Goal: Task Accomplishment & Management: Use online tool/utility

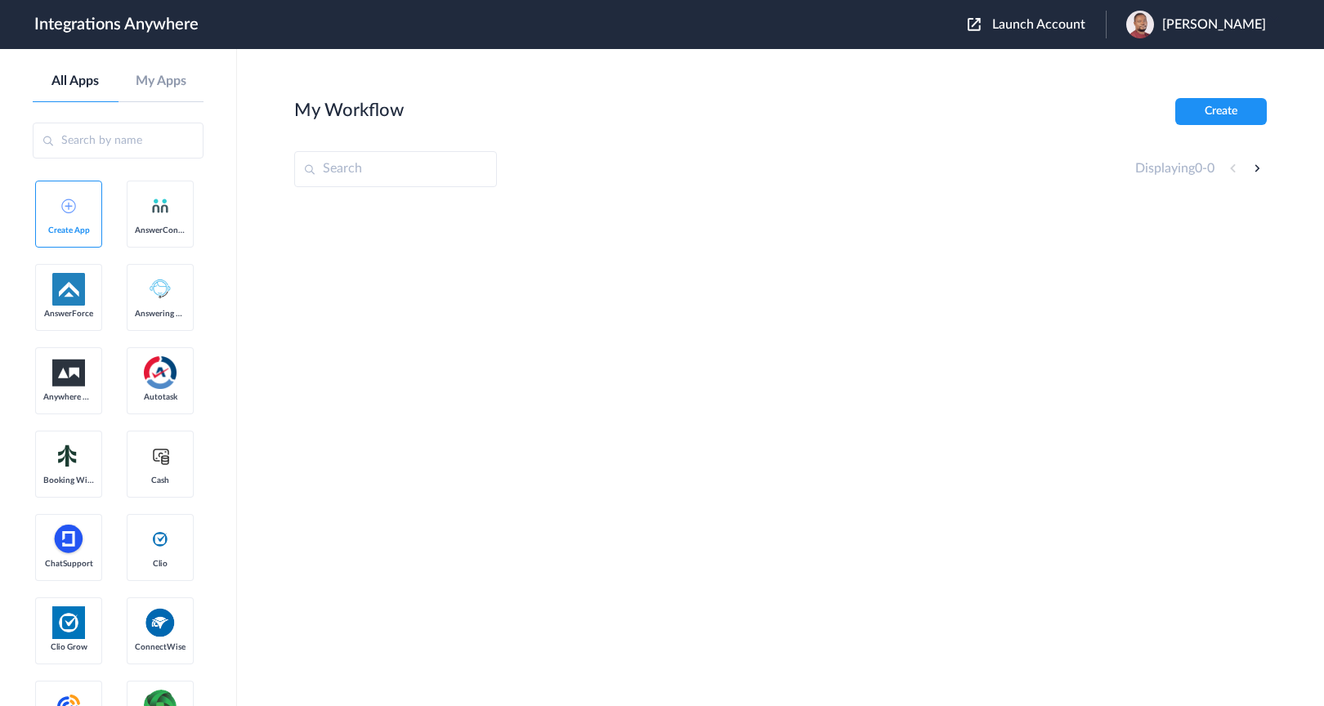
click at [1086, 24] on span "Launch Account" at bounding box center [1039, 24] width 93 height 13
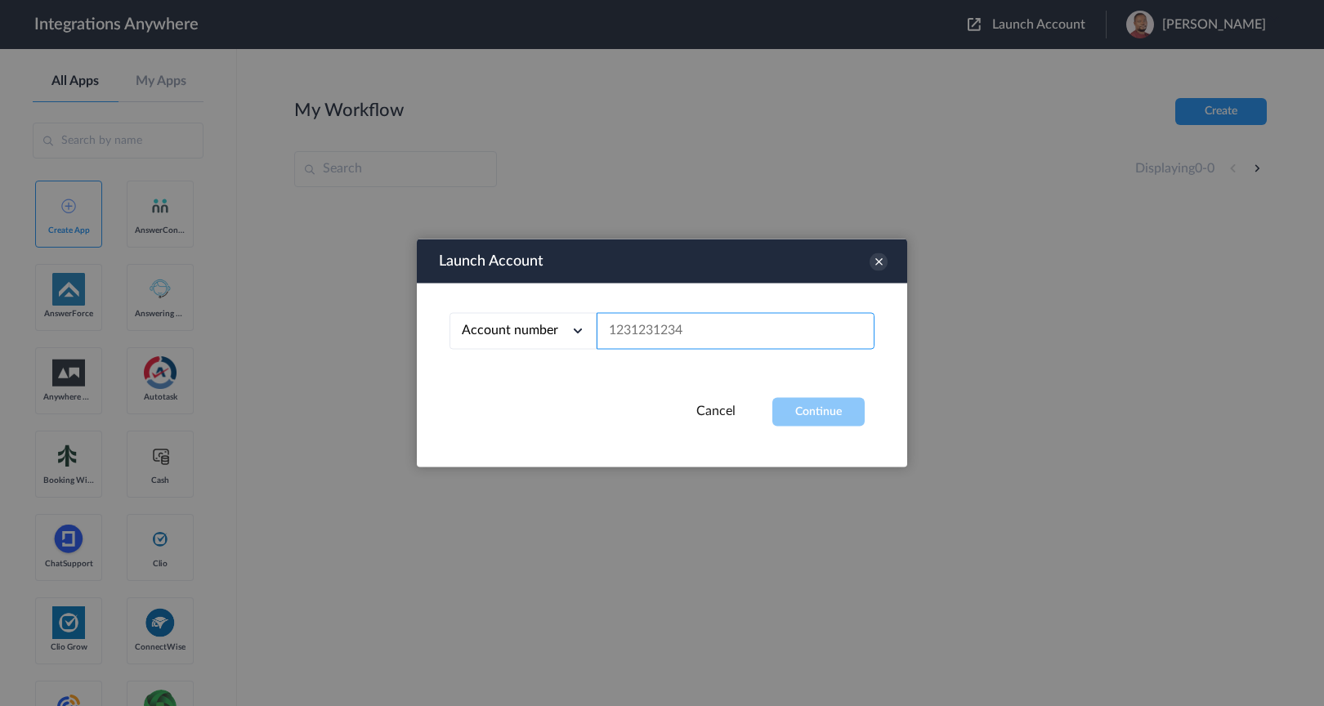
click at [675, 336] on input "text" at bounding box center [736, 331] width 278 height 37
paste input "8778049316"
type input "8778049316"
click at [812, 419] on button "Continue" at bounding box center [819, 412] width 92 height 29
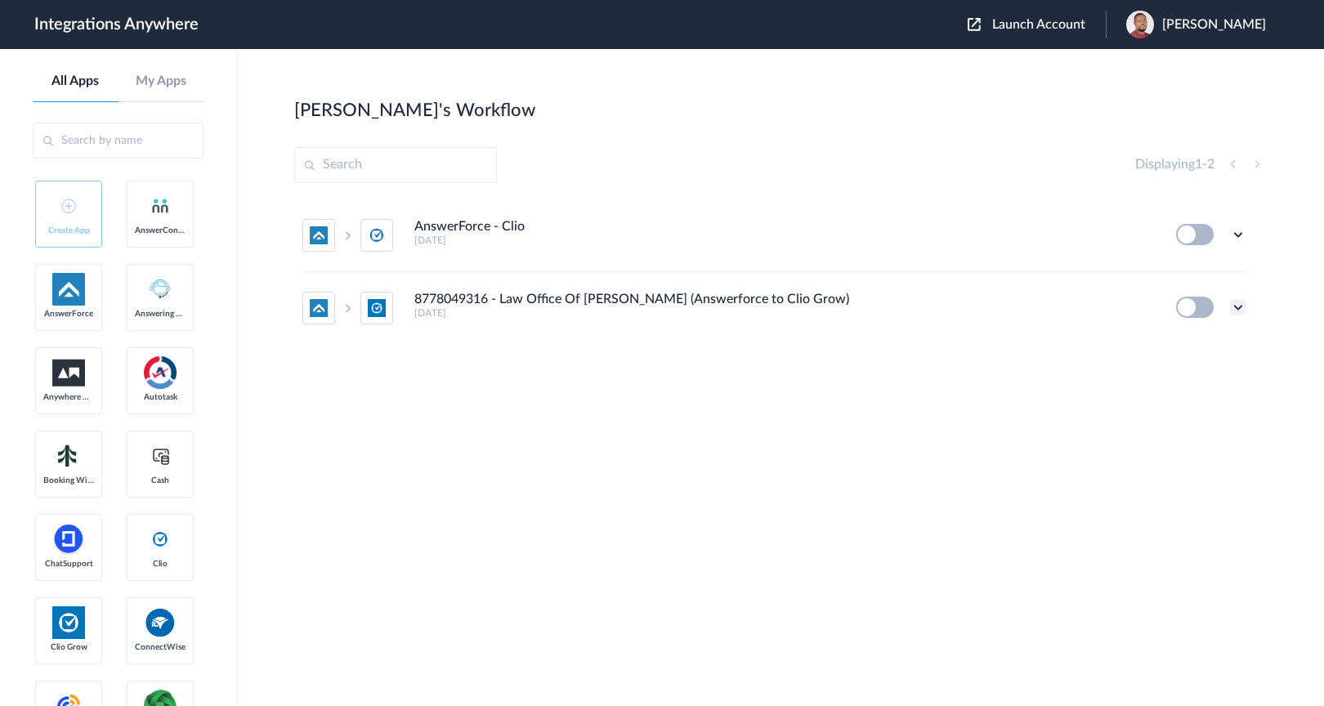
click at [1238, 308] on icon at bounding box center [1238, 307] width 16 height 16
click at [1193, 382] on li "Task history" at bounding box center [1194, 376] width 106 height 30
click at [1239, 305] on icon at bounding box center [1238, 307] width 16 height 16
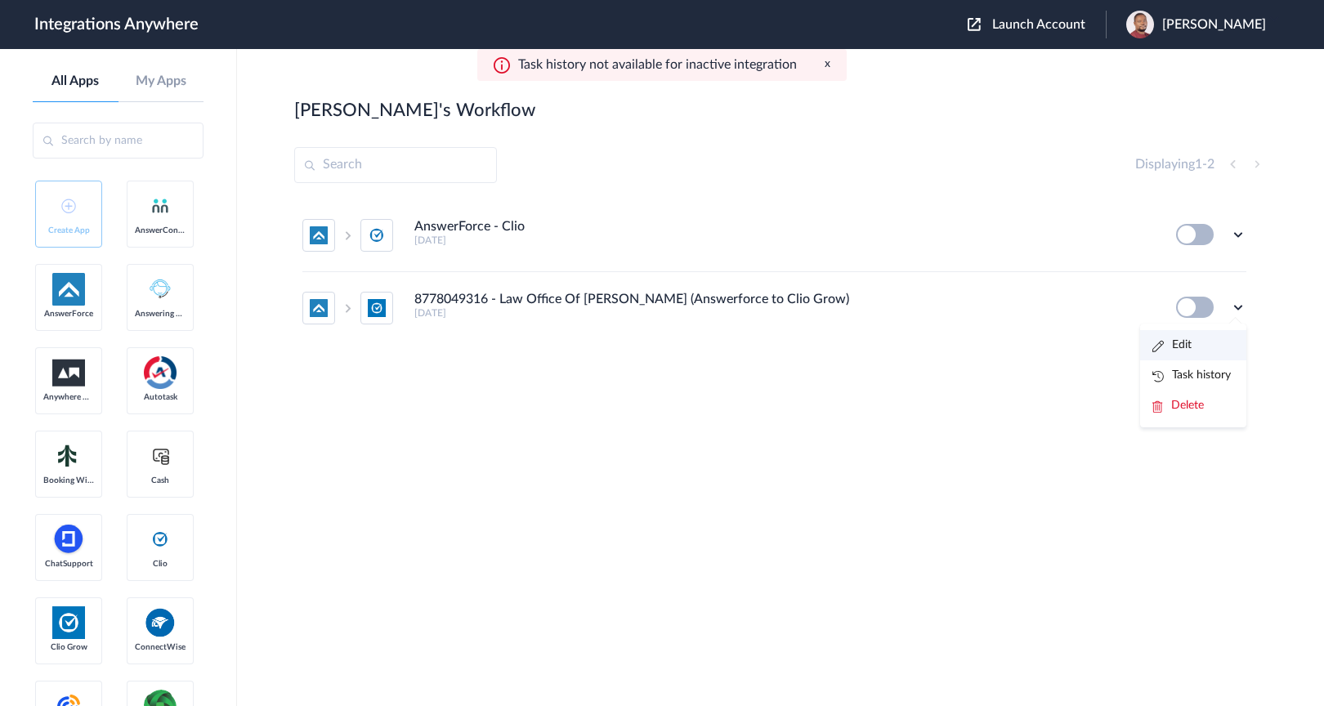
click at [1217, 346] on li "Edit" at bounding box center [1194, 345] width 106 height 30
click at [1236, 235] on icon at bounding box center [1238, 234] width 16 height 16
click at [1183, 273] on link "Edit" at bounding box center [1172, 272] width 39 height 11
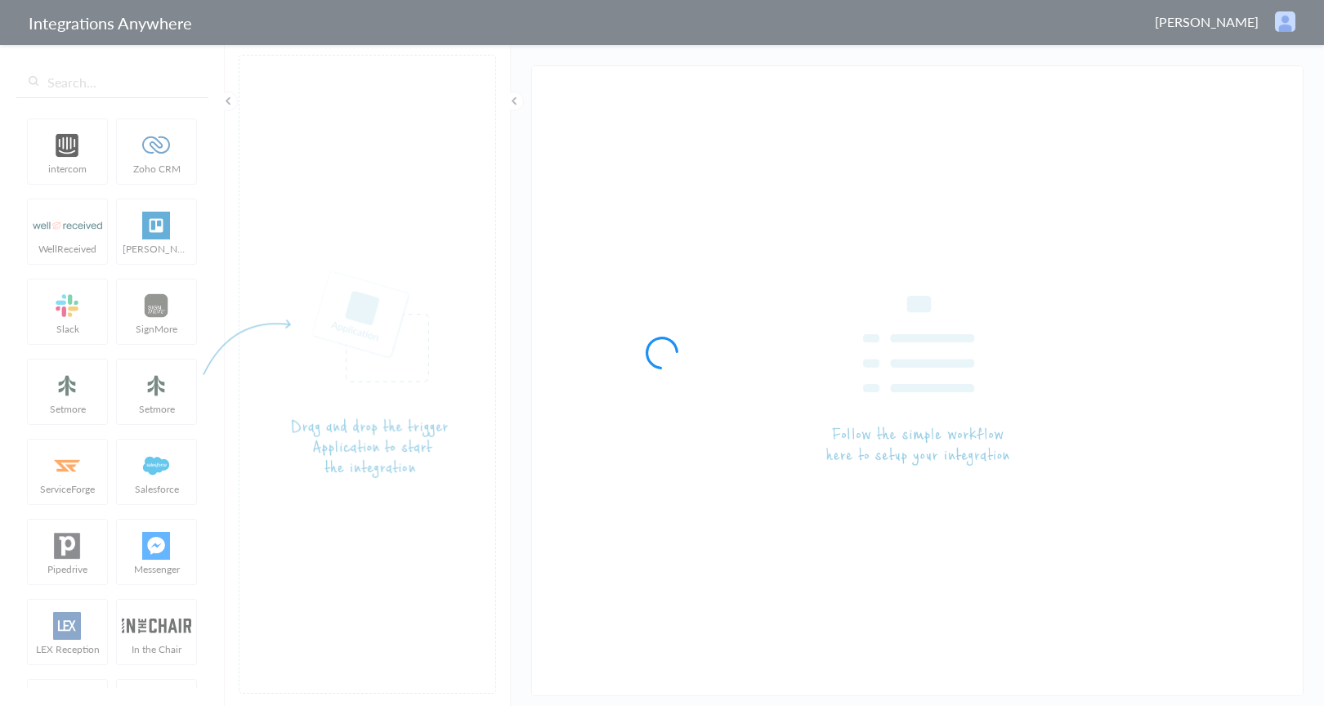
type input "8778049316 - Law Office Of [PERSON_NAME] (Answerforce to Clio Grow)"
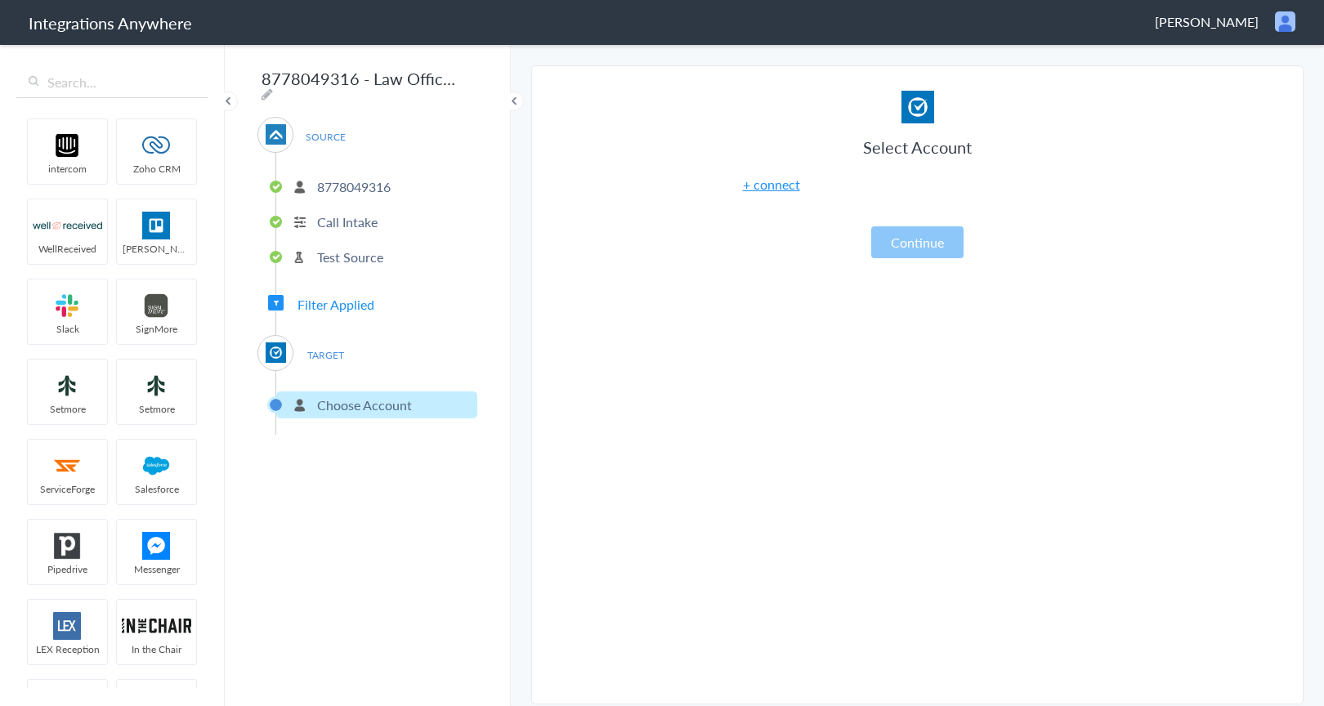
click at [374, 183] on p "8778049316" at bounding box center [354, 186] width 74 height 19
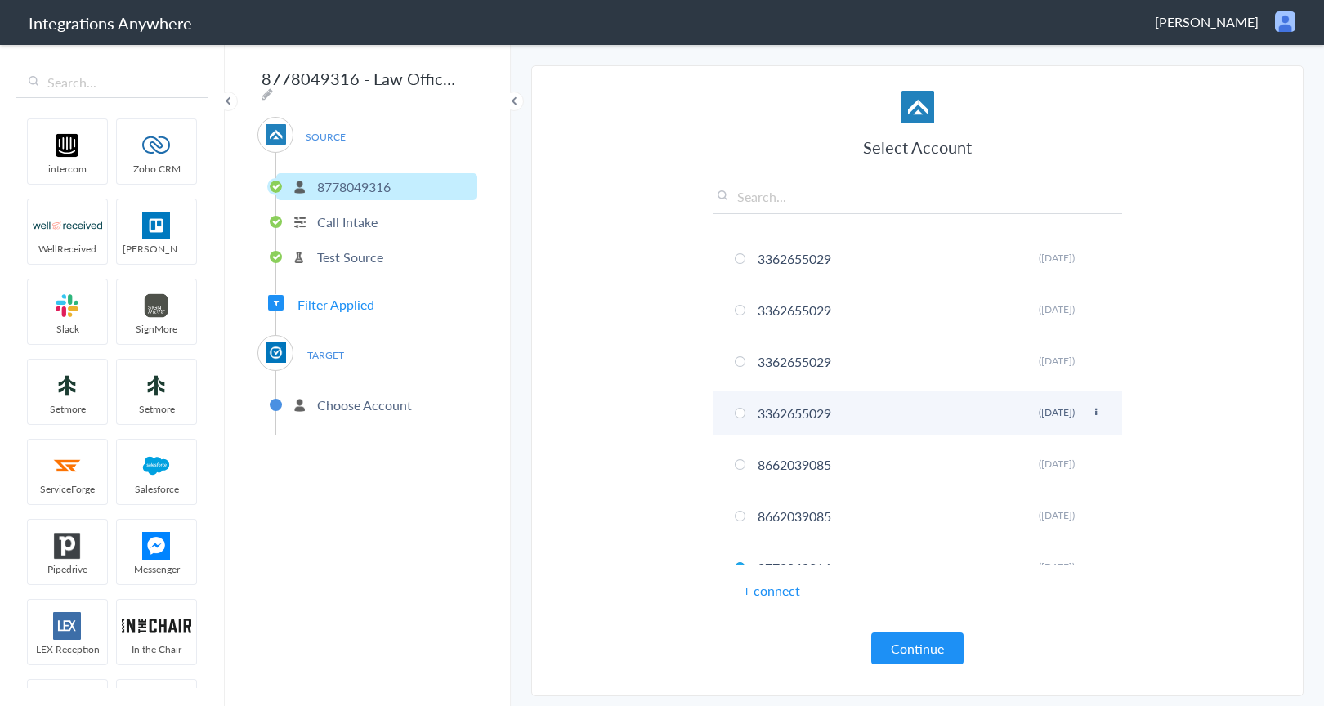
scroll to position [383, 0]
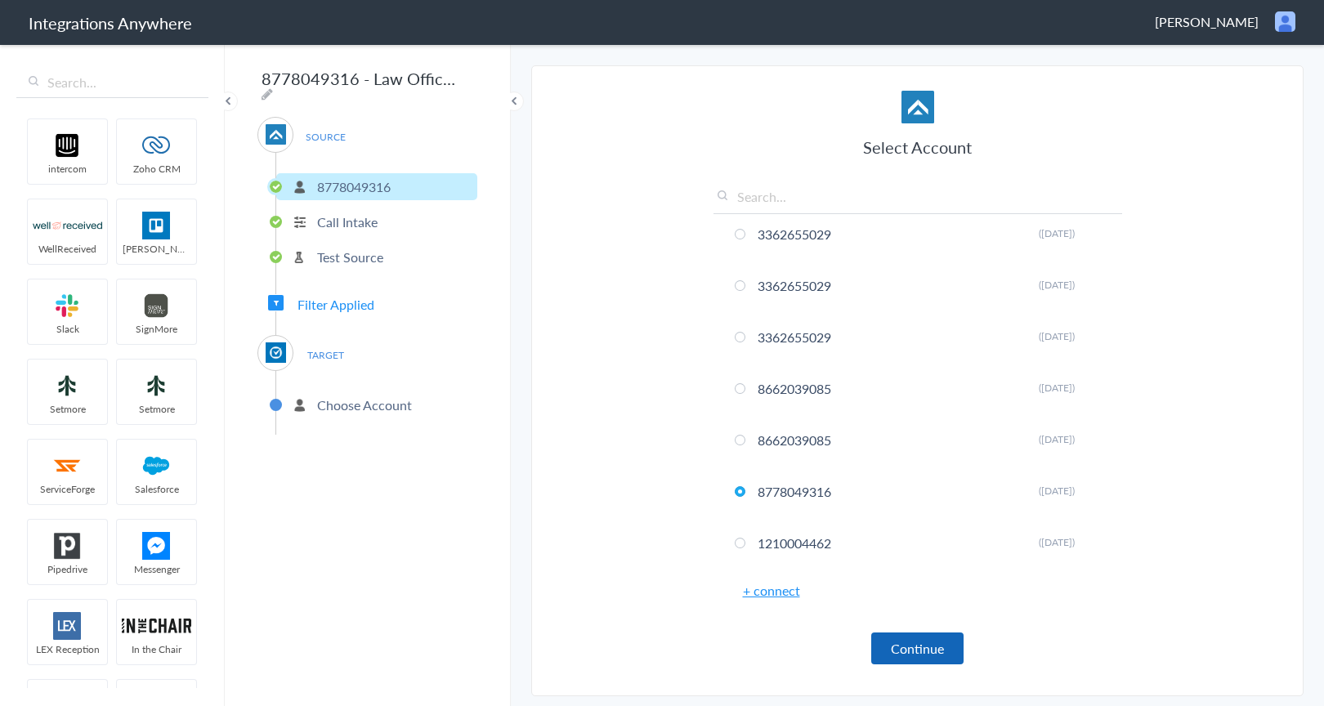
click at [934, 651] on button "Continue" at bounding box center [918, 649] width 92 height 32
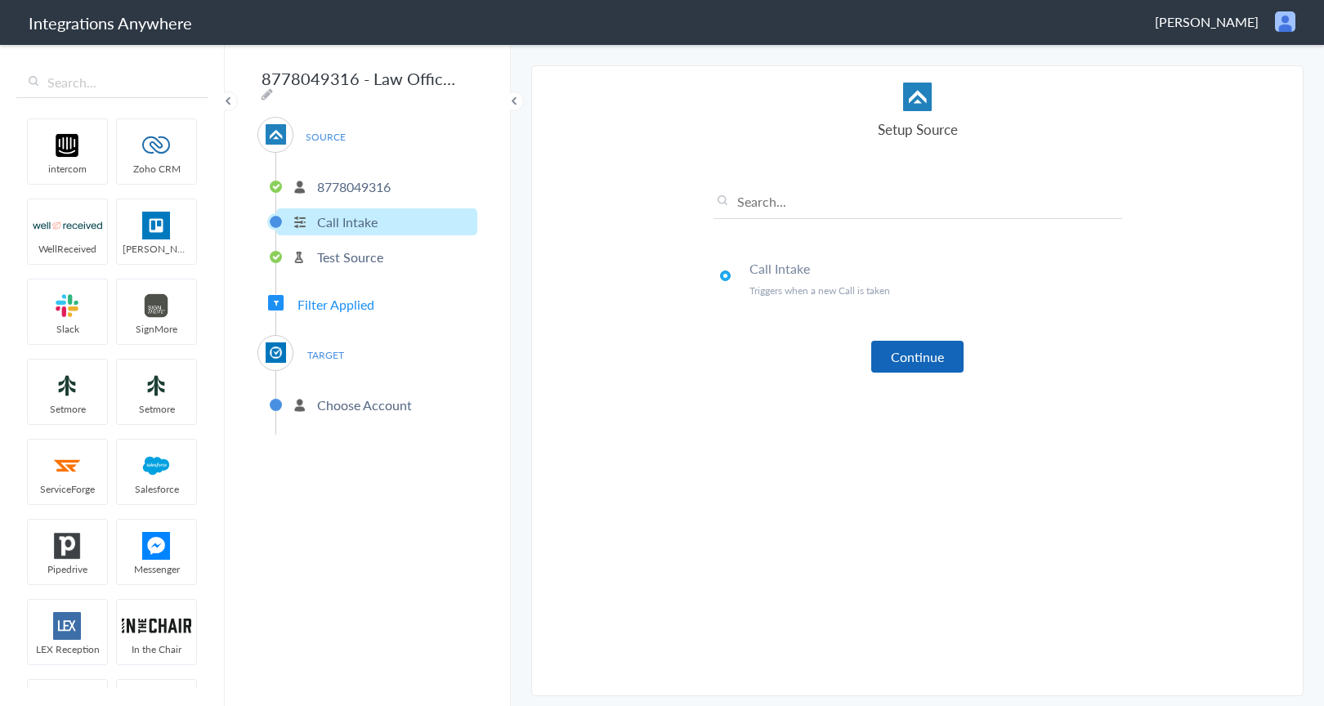
click at [925, 363] on button "Continue" at bounding box center [918, 357] width 92 height 32
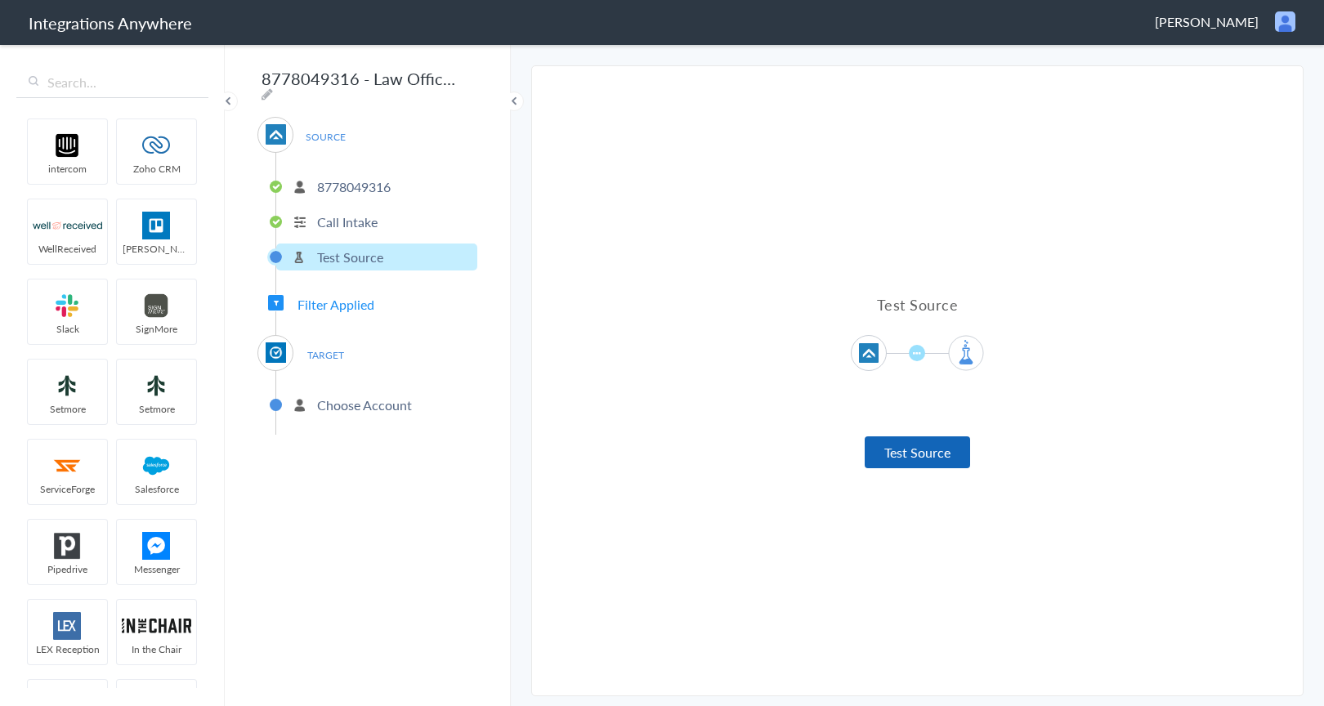
click at [919, 448] on button "Test Source" at bounding box center [917, 453] width 105 height 32
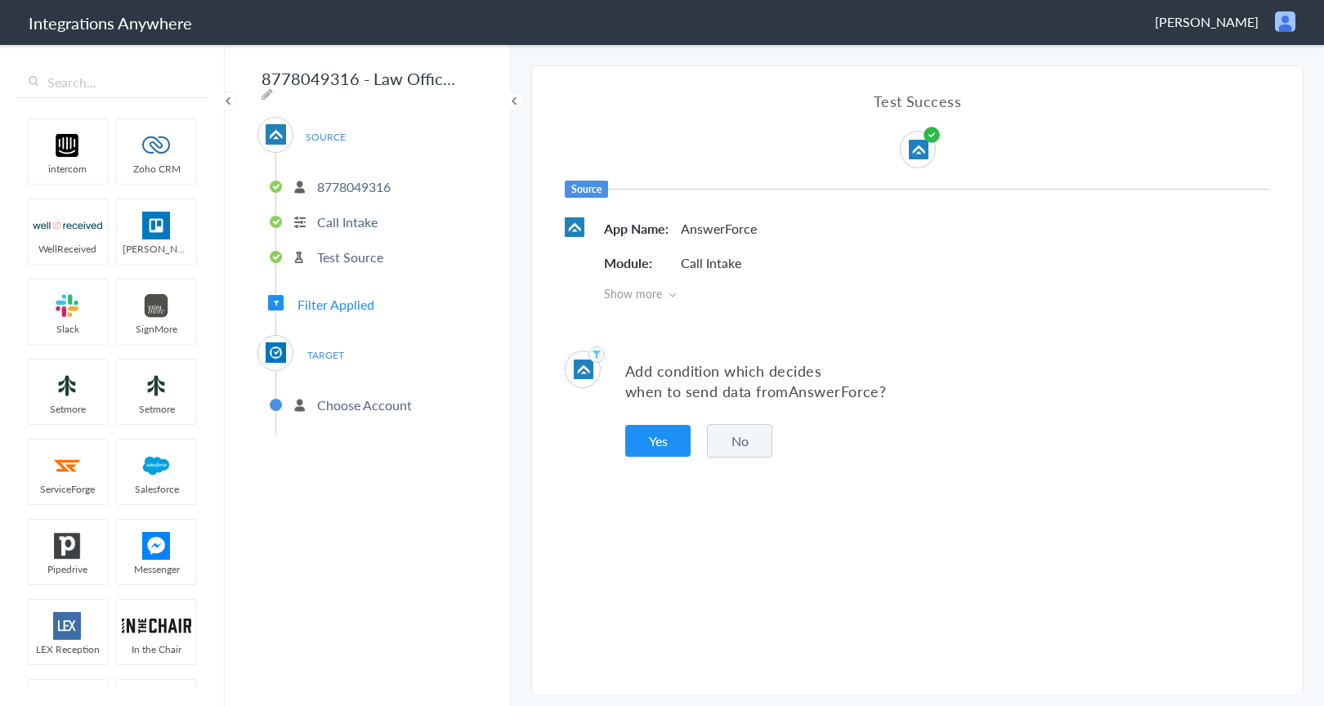
click at [755, 445] on button "No" at bounding box center [739, 441] width 65 height 34
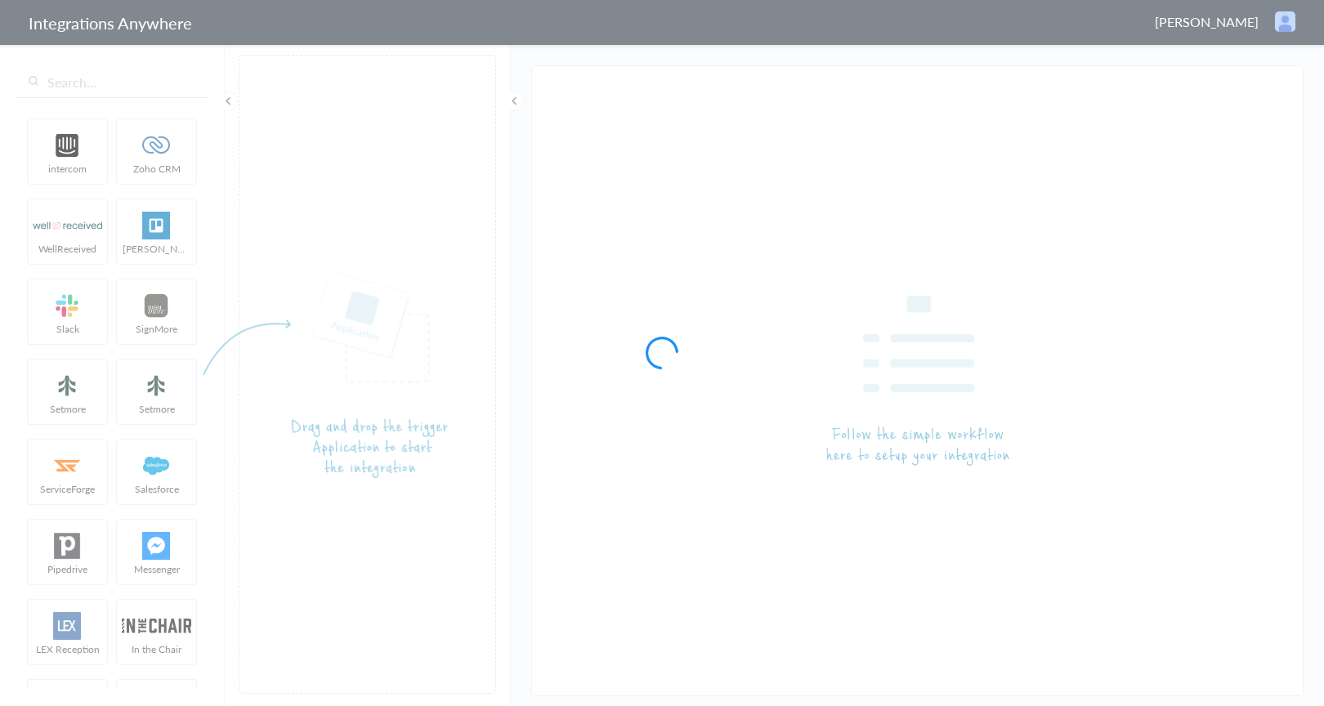
type input "AnswerForce - Clio"
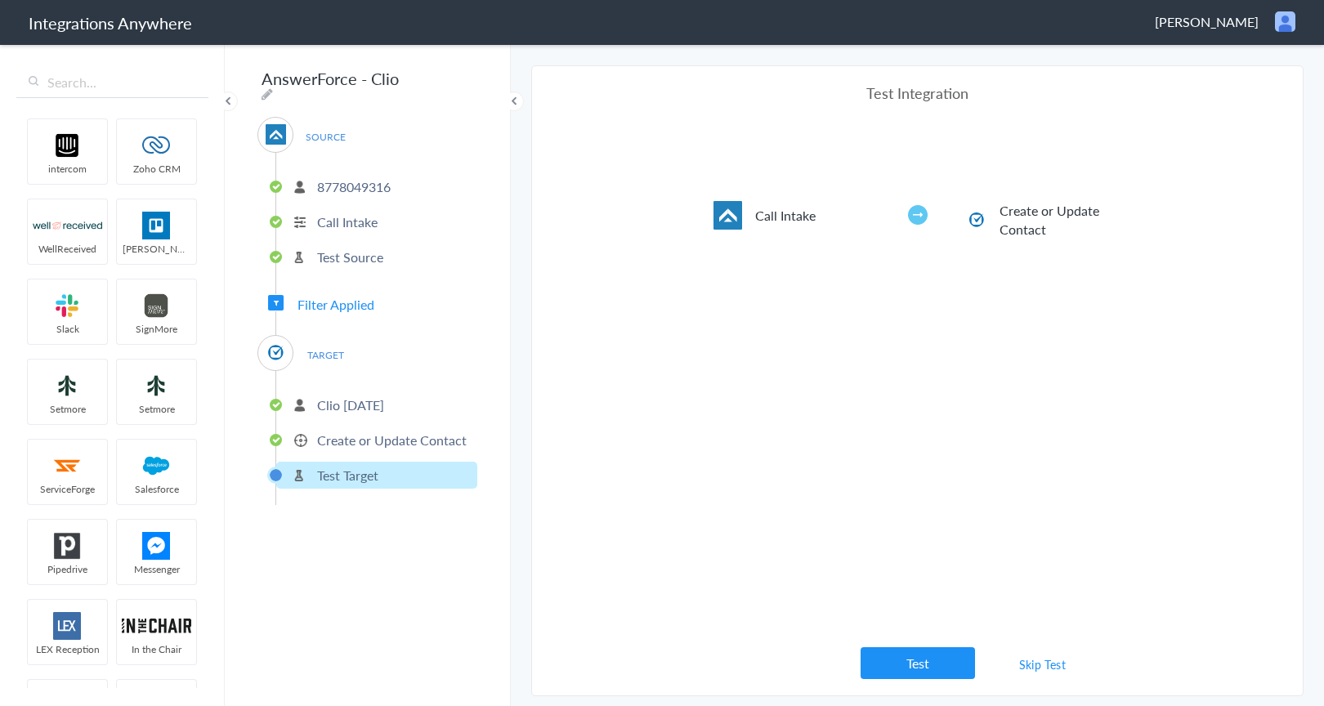
click at [358, 180] on p "8778049316" at bounding box center [354, 186] width 74 height 19
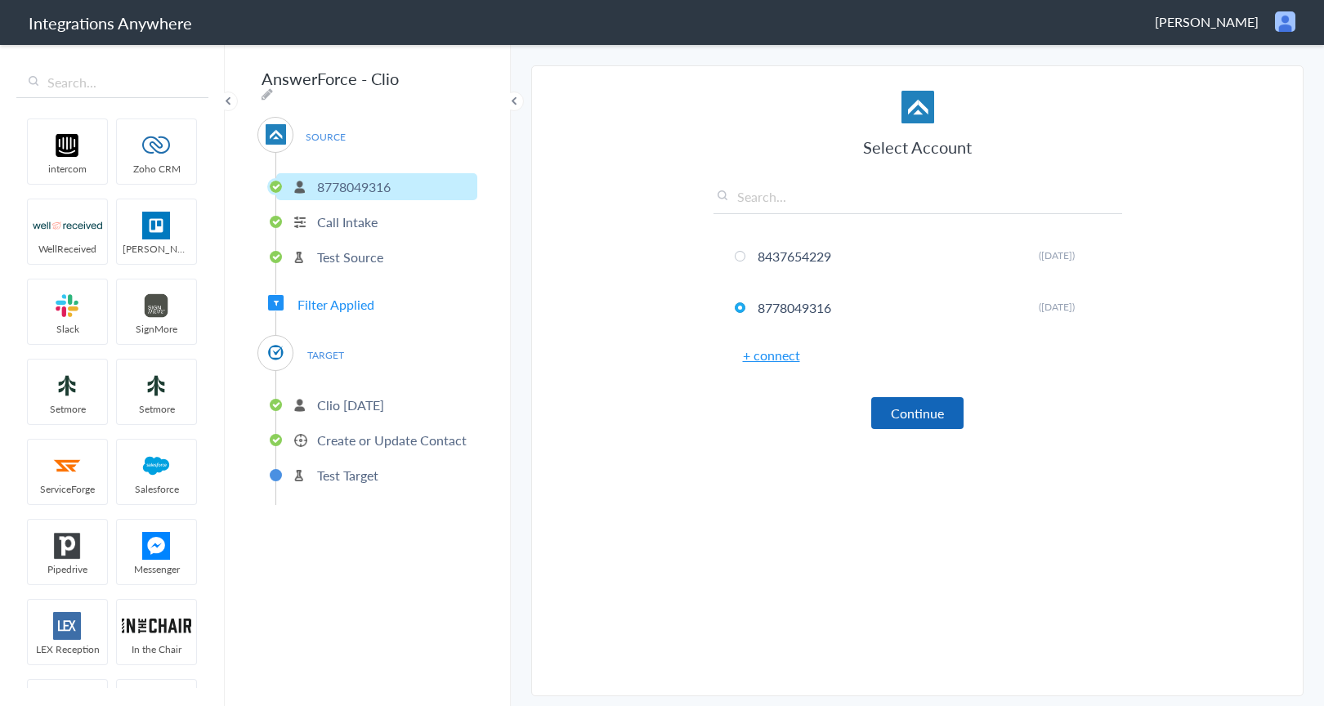
click at [929, 415] on button "Continue" at bounding box center [918, 413] width 92 height 32
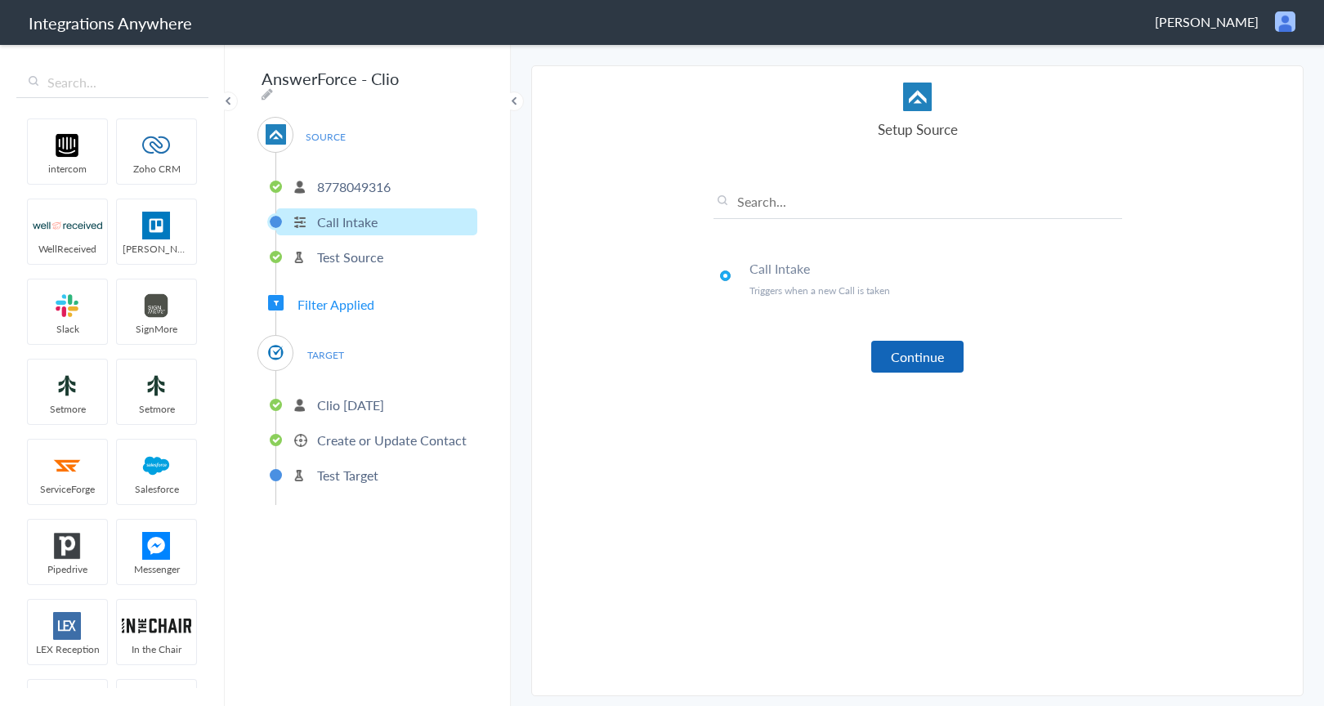
click at [926, 360] on button "Continue" at bounding box center [918, 357] width 92 height 32
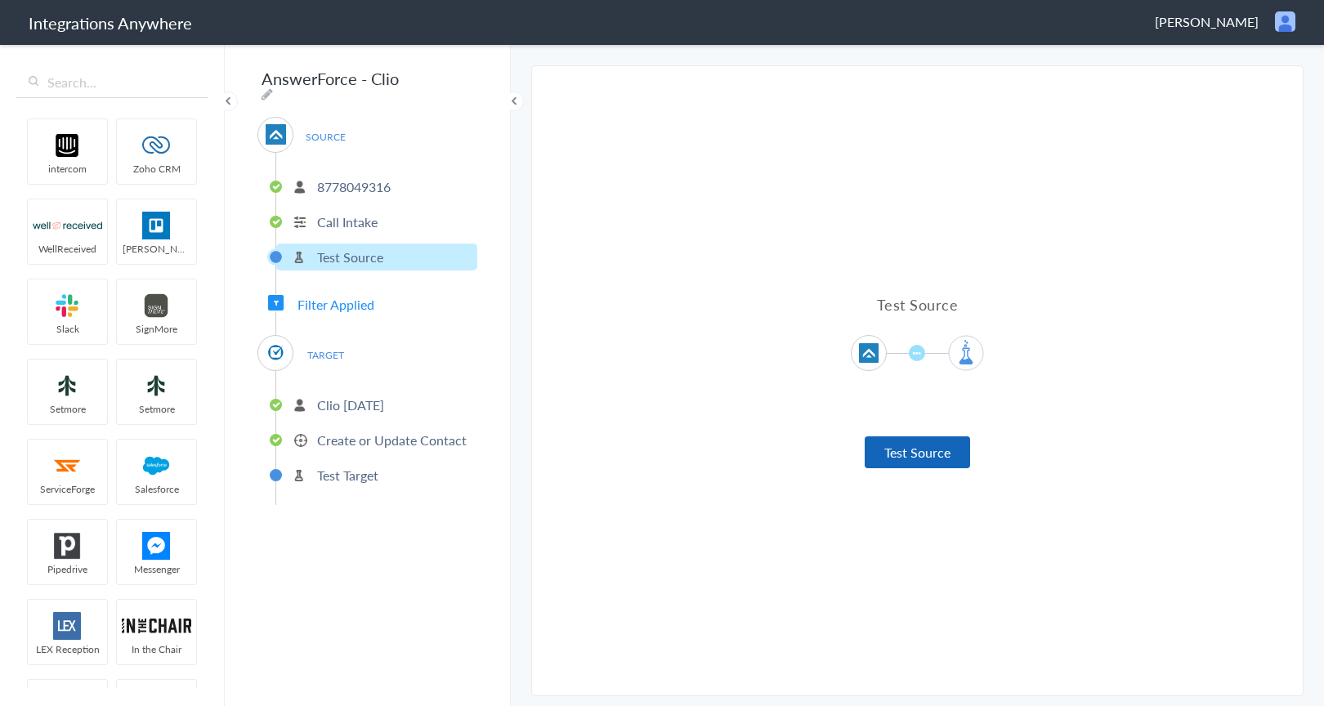
click at [909, 457] on button "Test Source" at bounding box center [917, 453] width 105 height 32
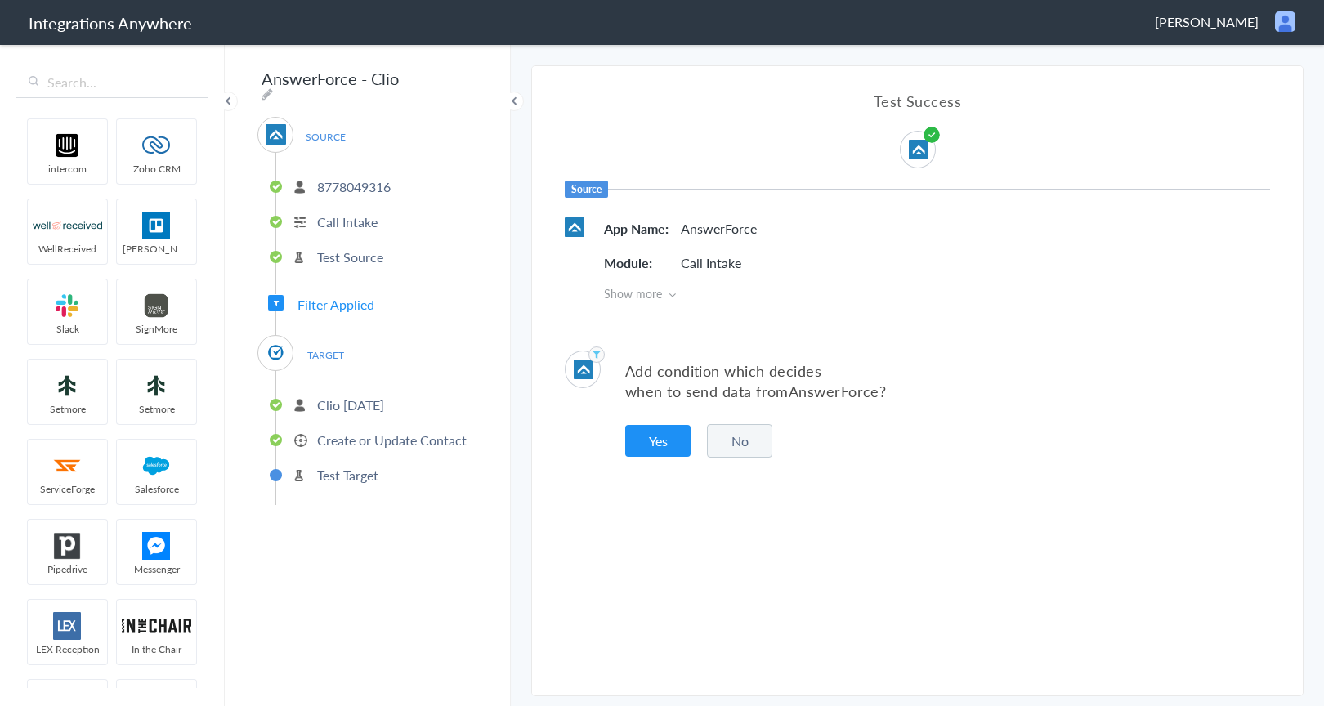
click at [744, 441] on button "No" at bounding box center [739, 441] width 65 height 34
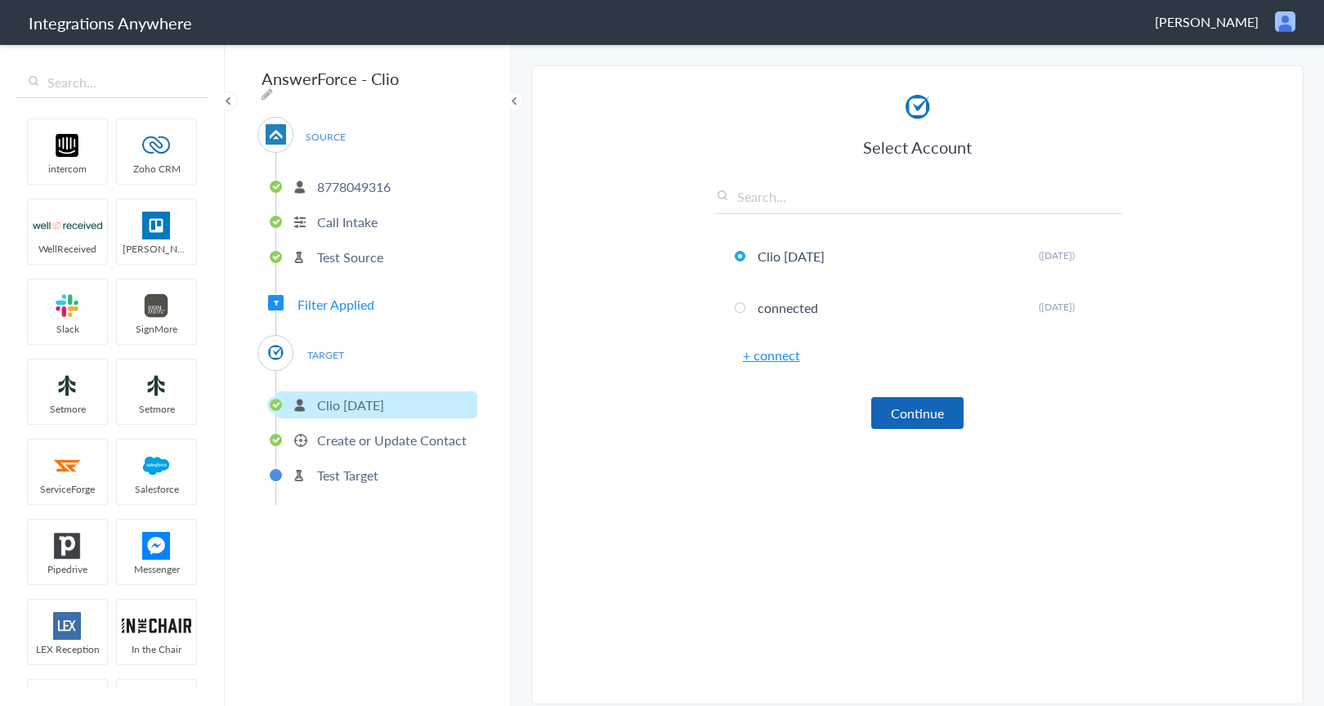
click at [931, 412] on button "Continue" at bounding box center [918, 413] width 92 height 32
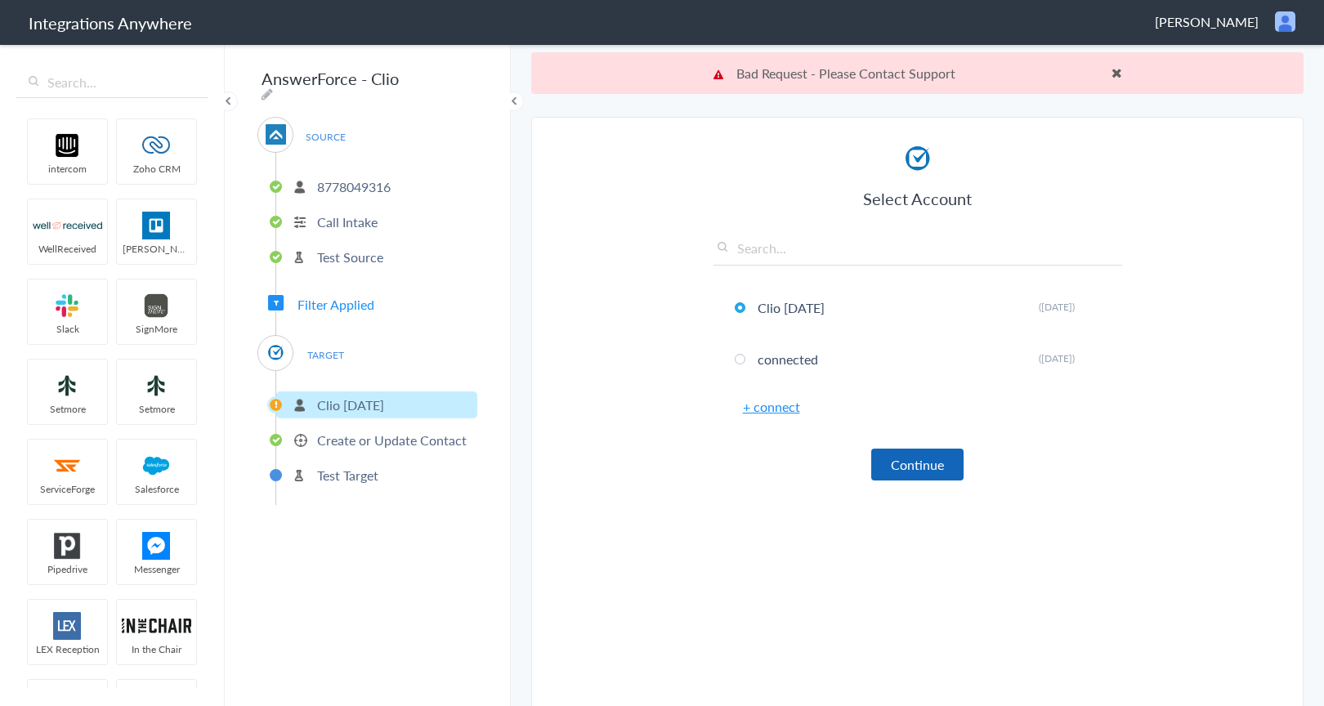
click at [919, 464] on button "Continue" at bounding box center [918, 465] width 92 height 32
click at [1112, 74] on span at bounding box center [1117, 72] width 11 height 13
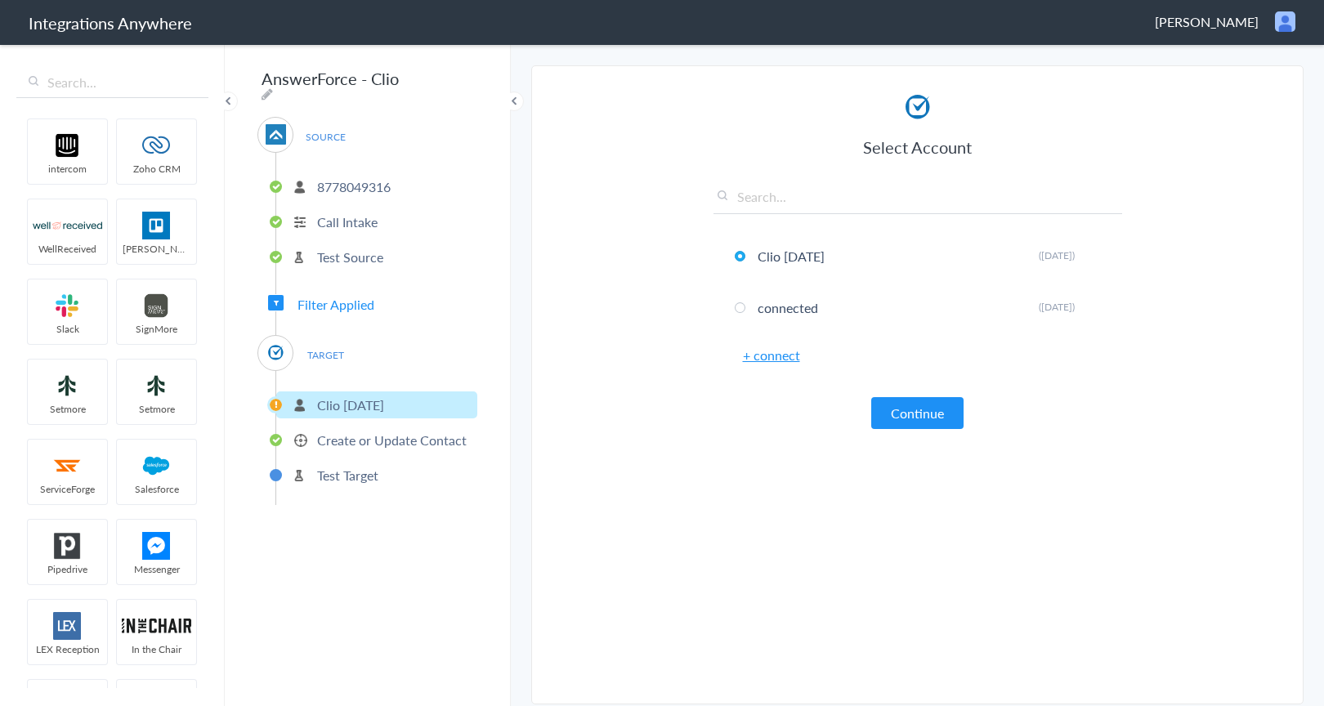
click at [787, 355] on link "+ connect" at bounding box center [771, 355] width 57 height 19
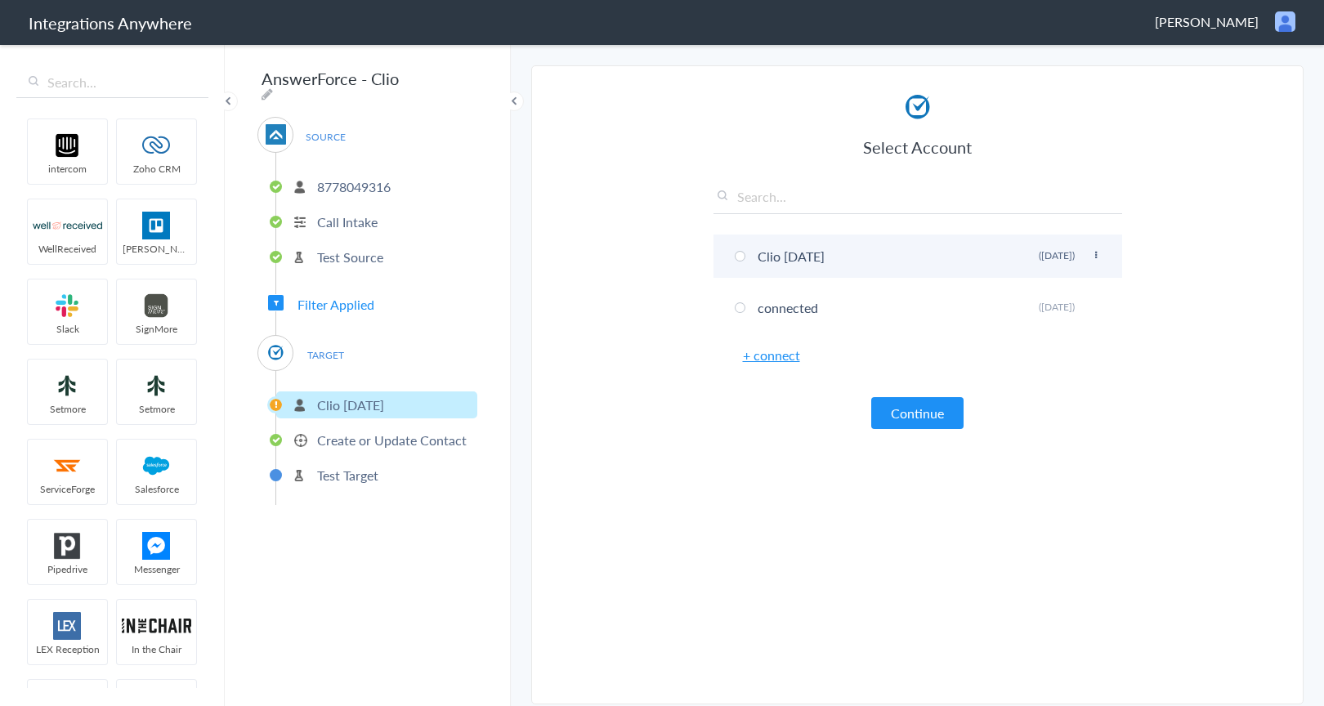
click at [739, 254] on span at bounding box center [740, 256] width 11 height 11
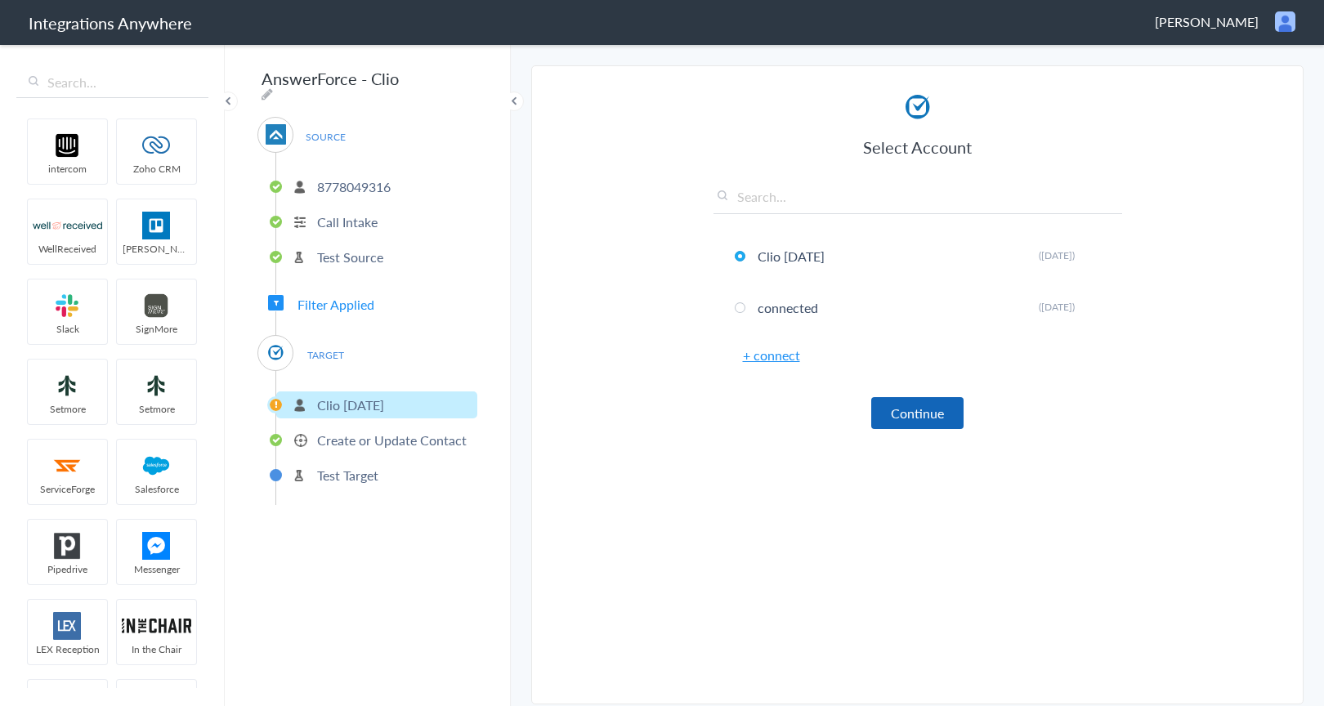
click at [903, 419] on button "Continue" at bounding box center [918, 413] width 92 height 32
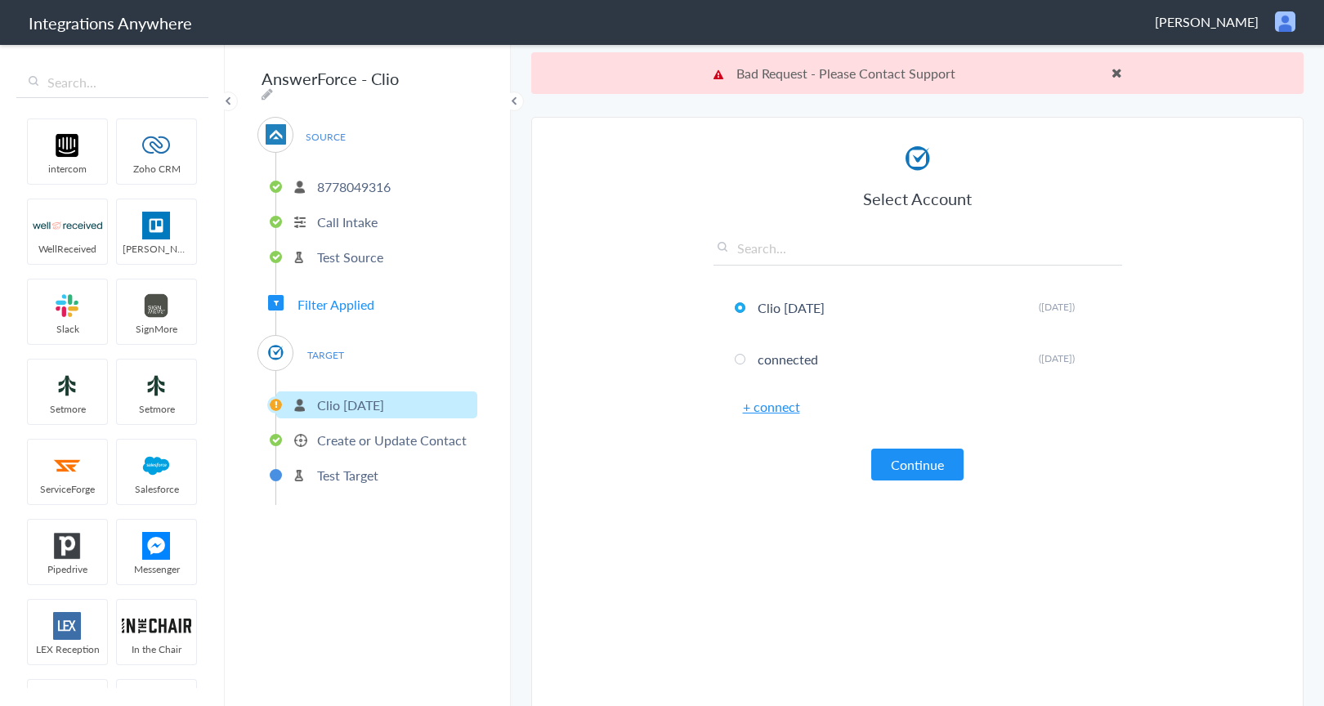
click at [379, 435] on p "Create or Update Contact" at bounding box center [392, 440] width 150 height 19
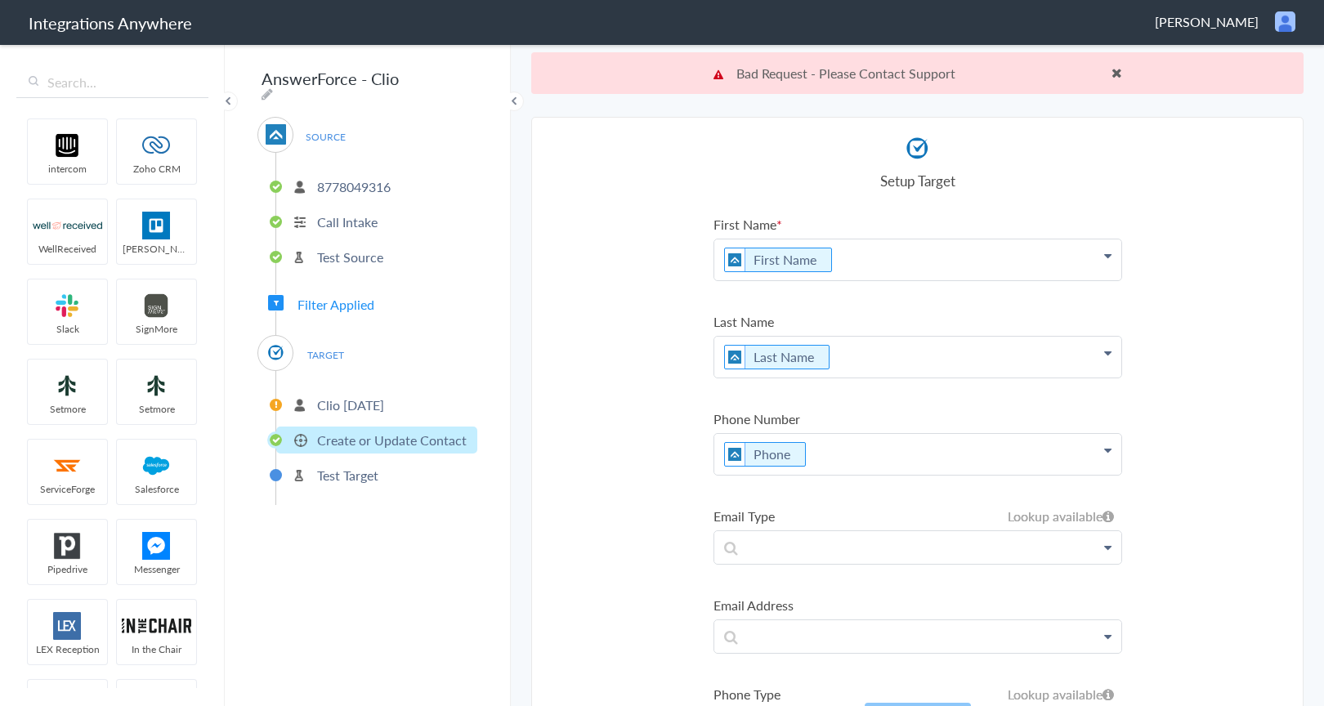
click at [343, 303] on span "Filter Applied" at bounding box center [336, 304] width 77 height 19
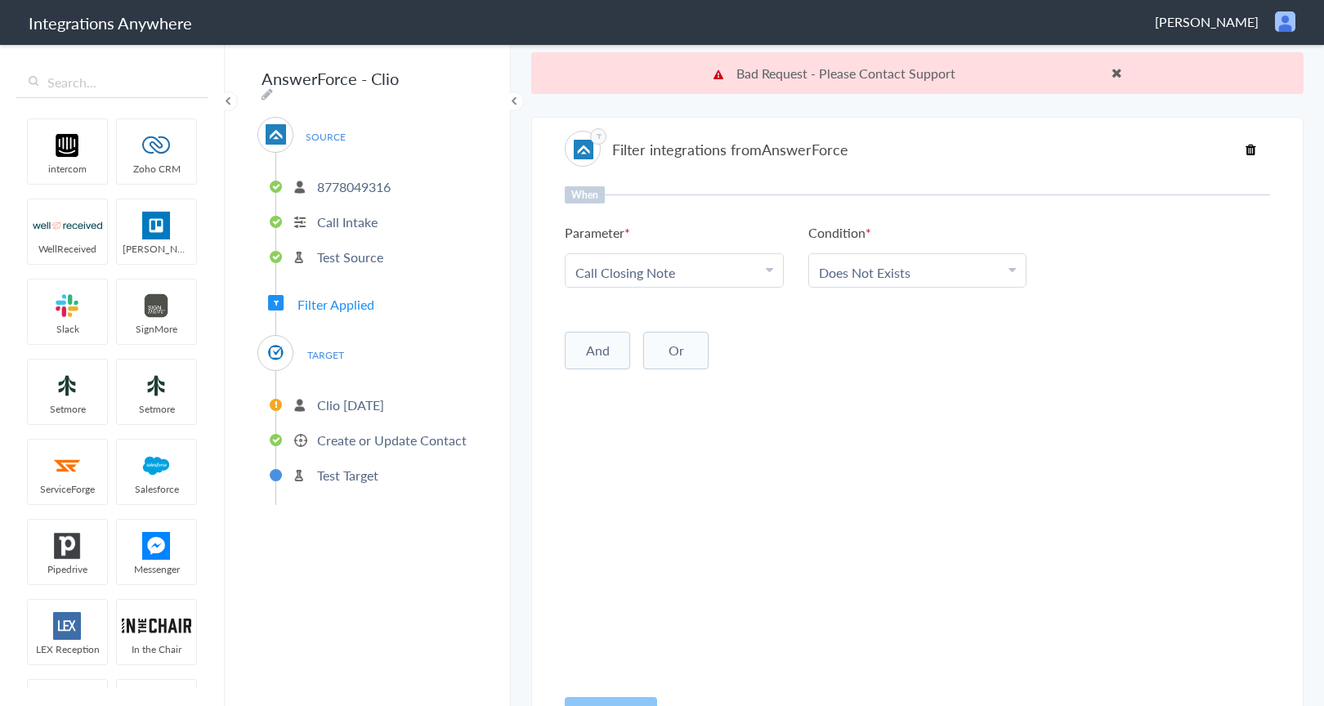
click at [347, 217] on p "Call Intake" at bounding box center [347, 222] width 61 height 19
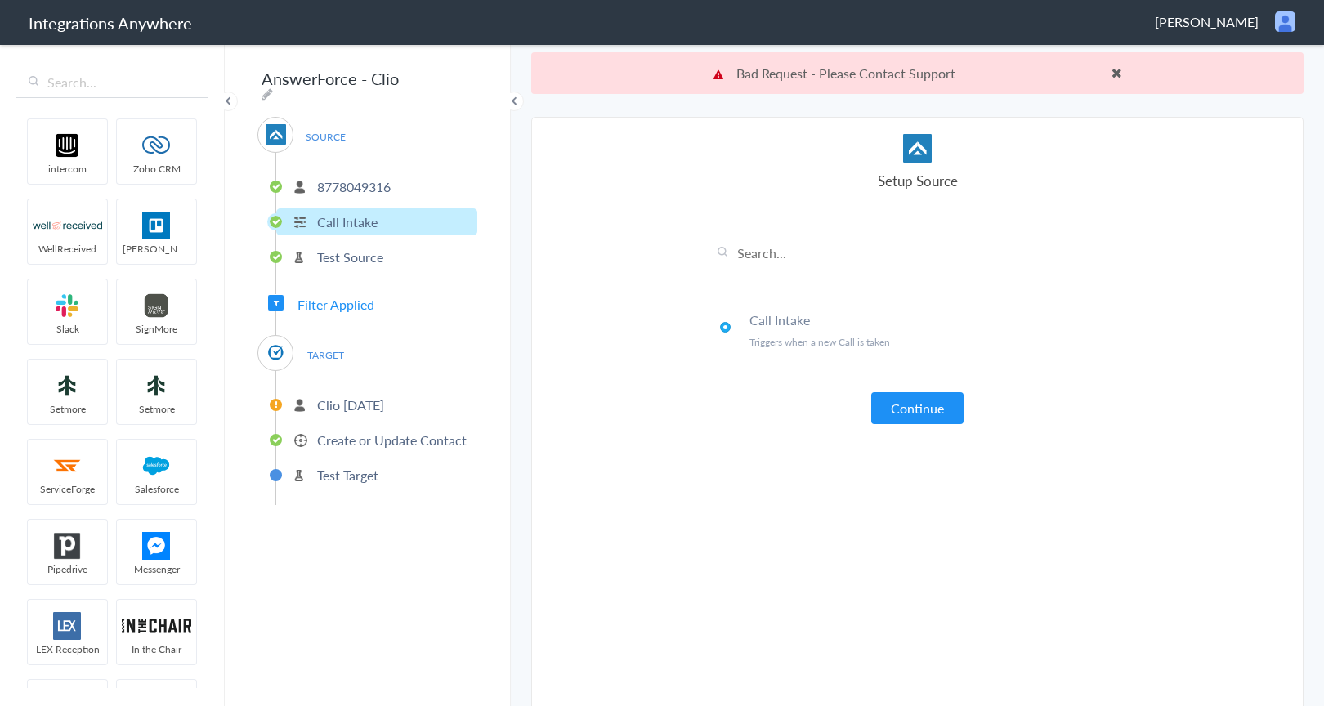
click at [345, 251] on p "Test Source" at bounding box center [350, 257] width 66 height 19
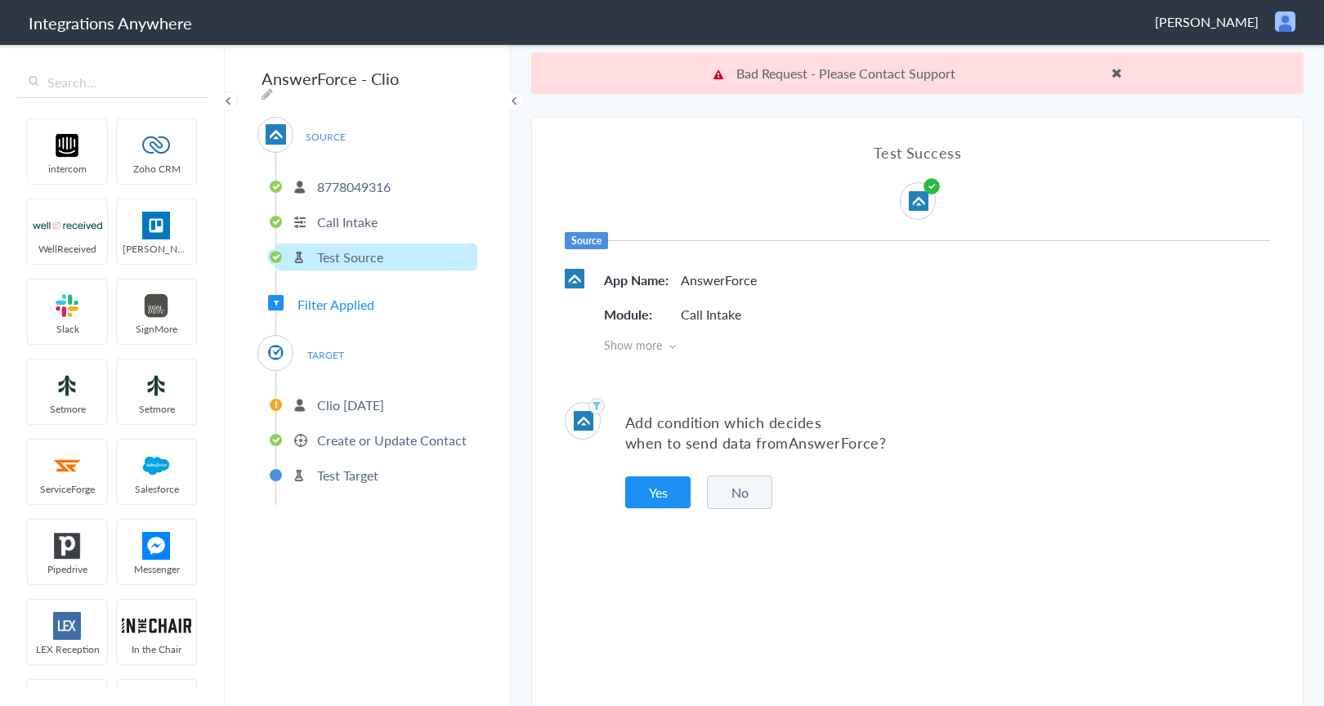
click at [348, 403] on p "Clio [DATE]" at bounding box center [350, 405] width 67 height 19
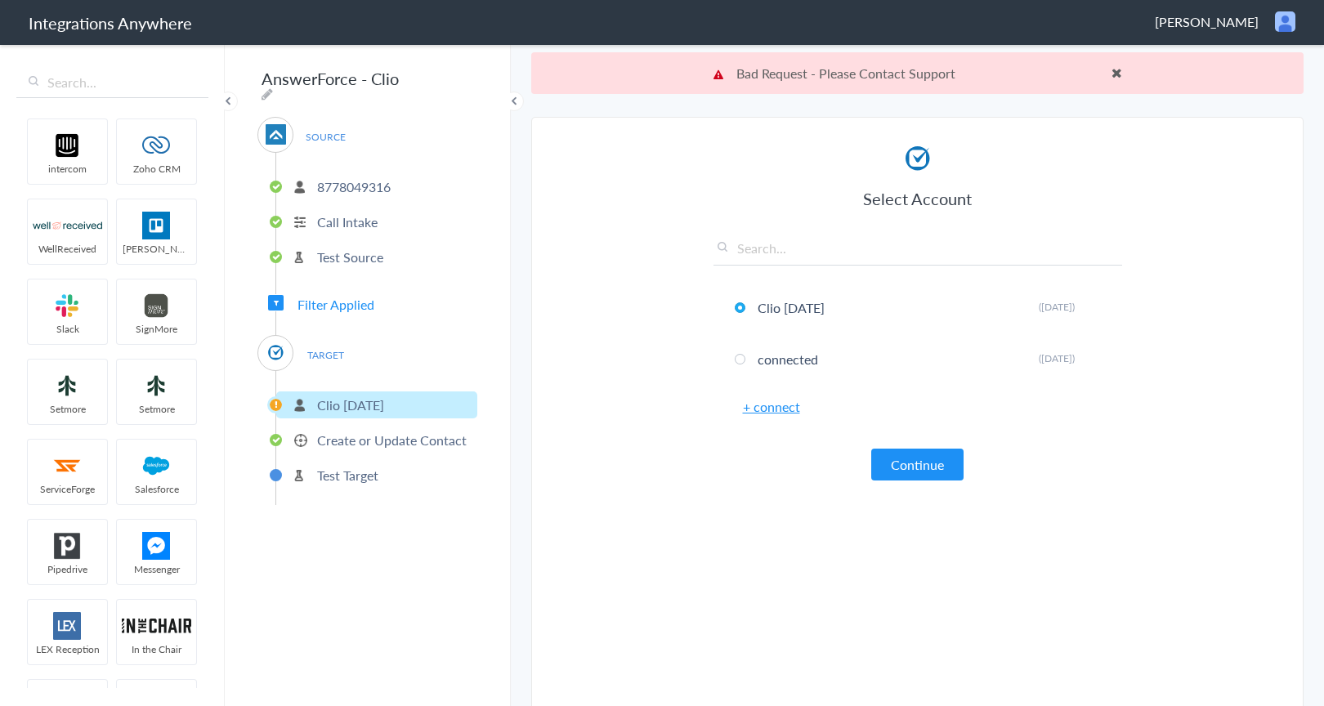
click at [353, 433] on p "Create or Update Contact" at bounding box center [392, 440] width 150 height 19
